Goal: Obtain resource: Download file/media

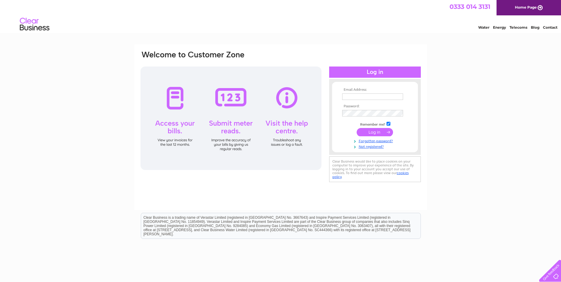
type input "[EMAIL_ADDRESS][DOMAIN_NAME]"
click at [373, 131] on input "submit" at bounding box center [374, 132] width 36 height 8
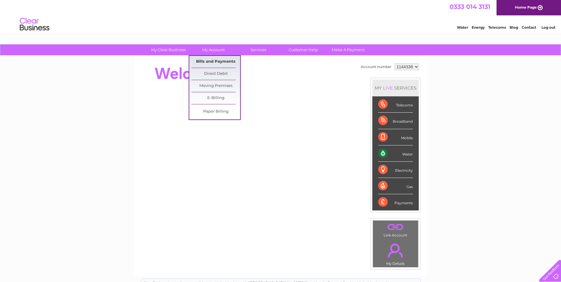
click at [214, 61] on link "Bills and Payments" at bounding box center [215, 62] width 49 height 12
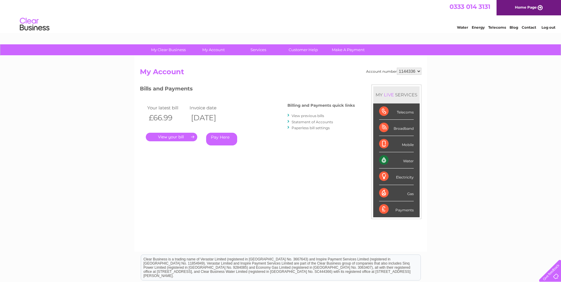
click at [187, 137] on link "." at bounding box center [171, 137] width 51 height 9
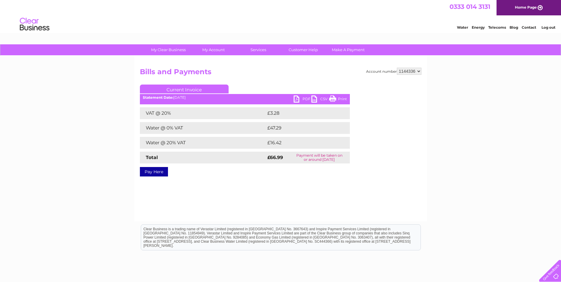
click at [301, 100] on link "PDF" at bounding box center [302, 99] width 18 height 9
